Goal: Information Seeking & Learning: Learn about a topic

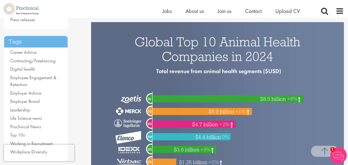
scroll to position [108, 0]
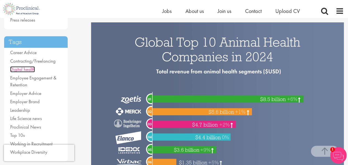
click at [26, 67] on link "Digital health" at bounding box center [22, 69] width 25 height 6
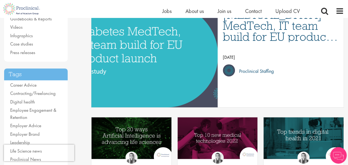
scroll to position [83, 0]
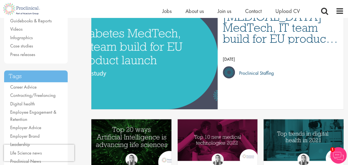
click at [144, 142] on img "Link to a post" at bounding box center [131, 140] width 96 height 50
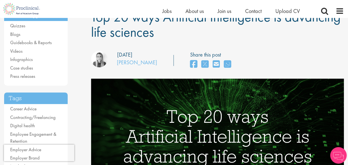
scroll to position [83, 0]
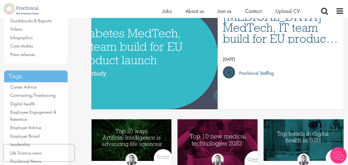
click at [227, 141] on img "Link to a post" at bounding box center [218, 140] width 96 height 50
